Goal: Task Accomplishment & Management: Use online tool/utility

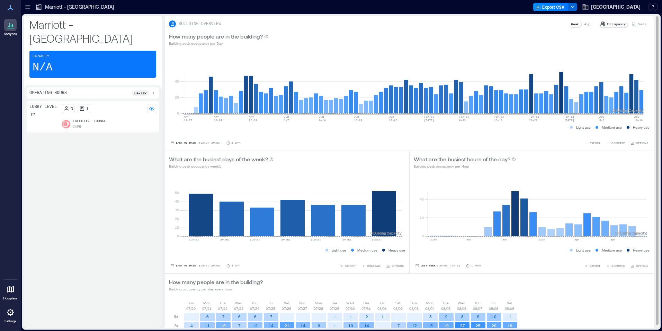
click at [633, 23] on icon at bounding box center [635, 24] width 4 height 4
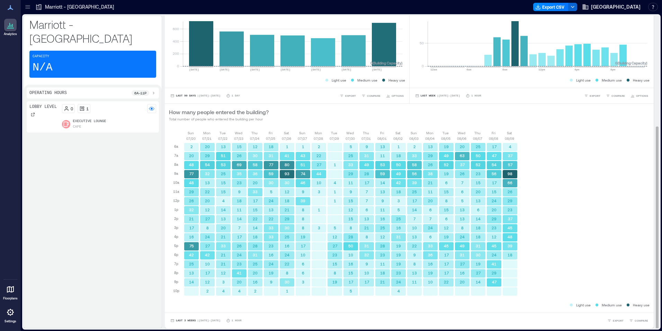
scroll to position [1, 0]
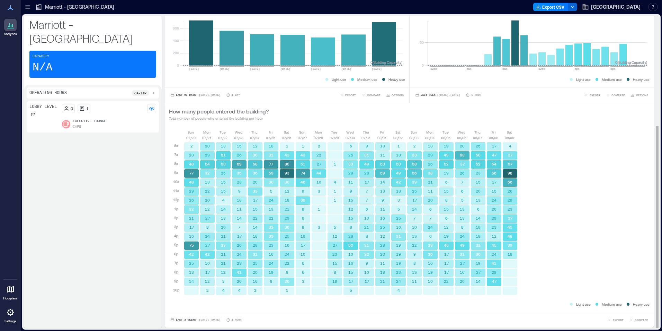
click at [185, 315] on div "Last 3 Weeks | [DATE] - [DATE] 1 Hour EXPORT COMPARE" at bounding box center [409, 319] width 489 height 16
drag, startPoint x: 185, startPoint y: 315, endPoint x: 183, endPoint y: 319, distance: 4.1
click at [183, 319] on span "Last 3 Weeks" at bounding box center [186, 319] width 20 height 0
click at [181, 304] on span "Custom" at bounding box center [183, 306] width 15 height 5
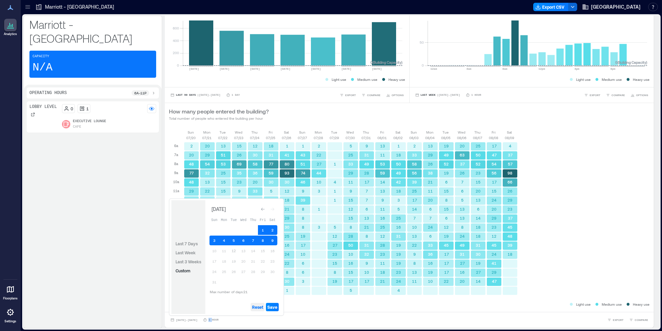
click at [258, 307] on span "Reset" at bounding box center [257, 307] width 11 height 6
click at [225, 252] on button "11" at bounding box center [224, 251] width 10 height 10
click at [234, 249] on button "12" at bounding box center [234, 251] width 10 height 10
click at [273, 306] on span "Save" at bounding box center [272, 307] width 10 height 6
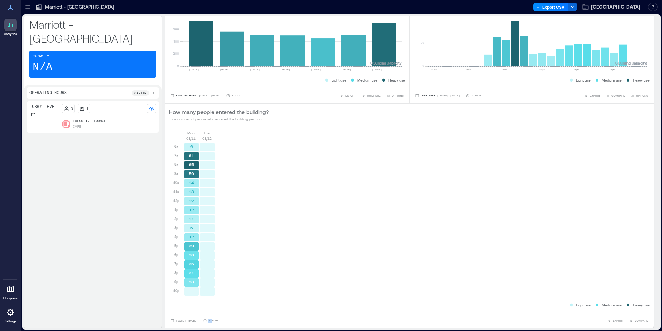
scroll to position [170, 0]
